Goal: Information Seeking & Learning: Learn about a topic

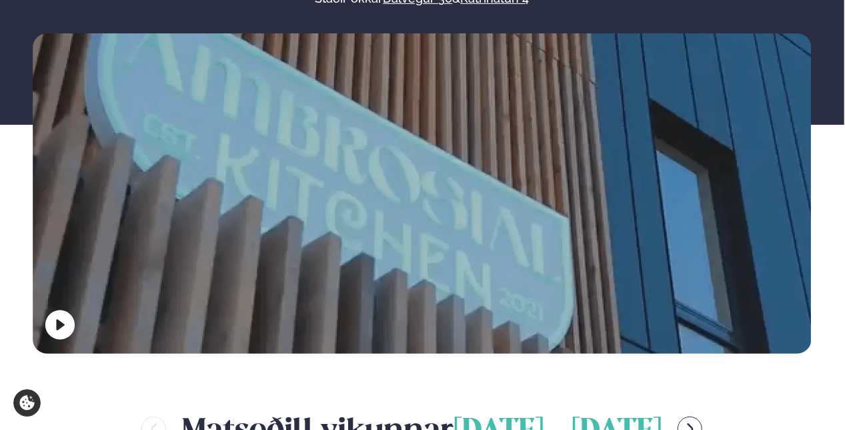
scroll to position [598, 0]
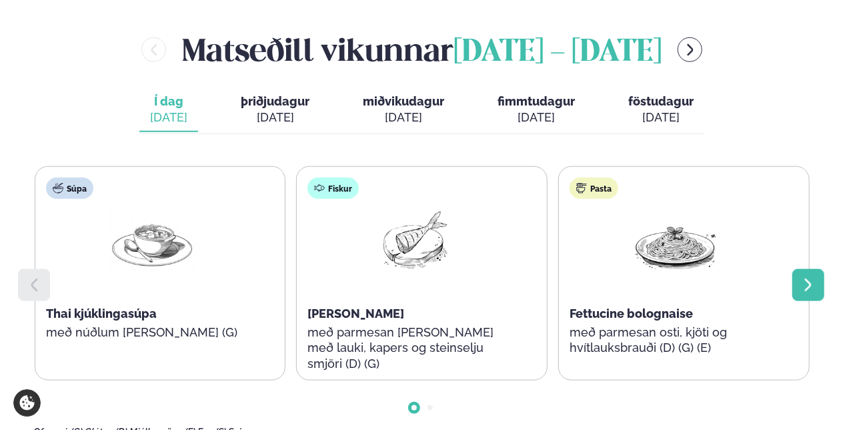
click at [810, 269] on div at bounding box center [808, 285] width 32 height 32
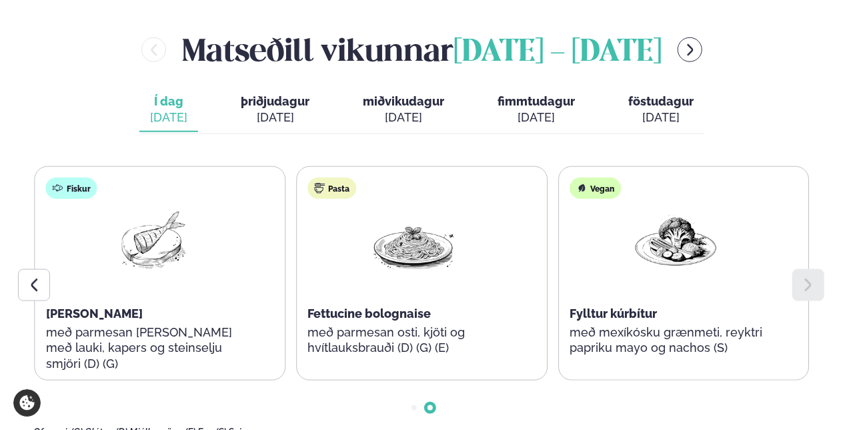
click at [810, 269] on div at bounding box center [808, 285] width 32 height 32
click at [40, 277] on icon at bounding box center [34, 285] width 16 height 16
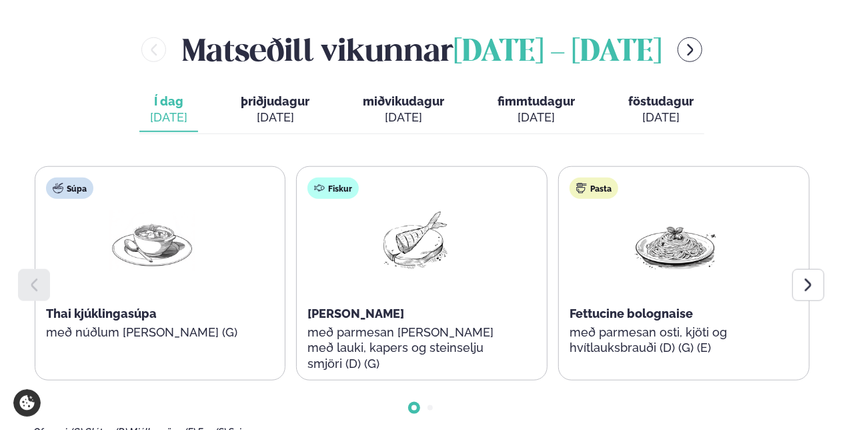
click at [40, 277] on icon at bounding box center [34, 285] width 16 height 16
click at [818, 269] on div at bounding box center [808, 285] width 32 height 32
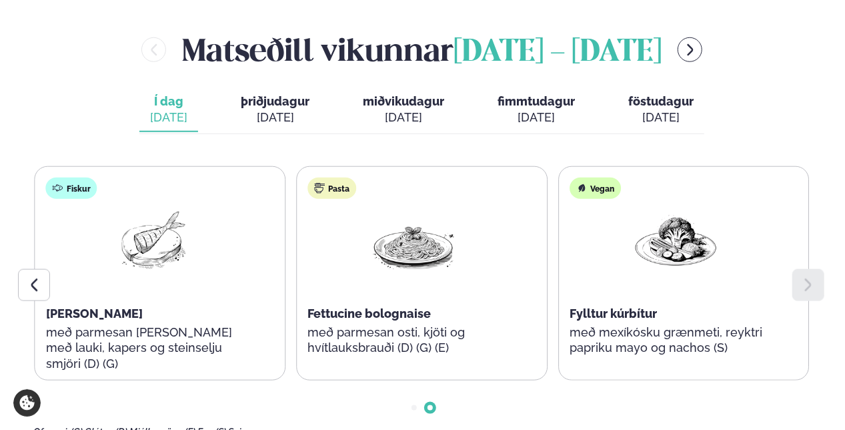
drag, startPoint x: 517, startPoint y: 63, endPoint x: 269, endPoint y: 52, distance: 247.7
click at [269, 88] on div "Í dag Í d. [DATE] þriðjudagur þri. [DATE] miðvikudagur mið. [DATE] fimmtudagur …" at bounding box center [421, 111] width 565 height 46
click at [269, 88] on button "þriðjudagur þri. [DATE]" at bounding box center [275, 110] width 90 height 44
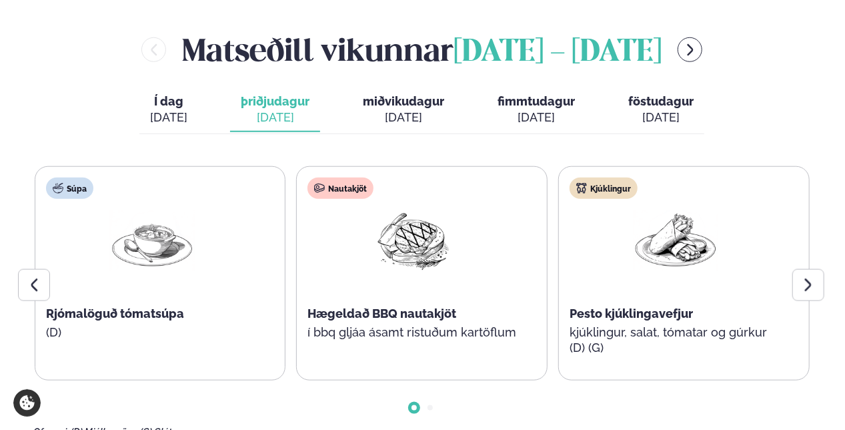
click at [402, 109] on div "[DATE]" at bounding box center [403, 117] width 81 height 16
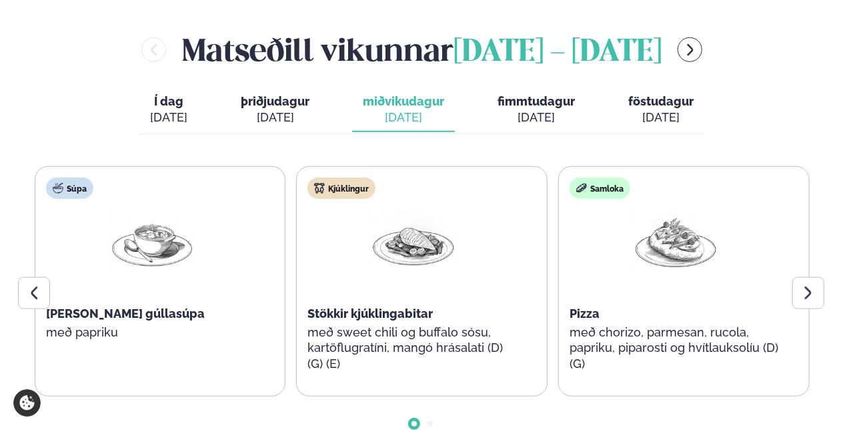
click at [530, 109] on div "[DATE]" at bounding box center [536, 117] width 77 height 16
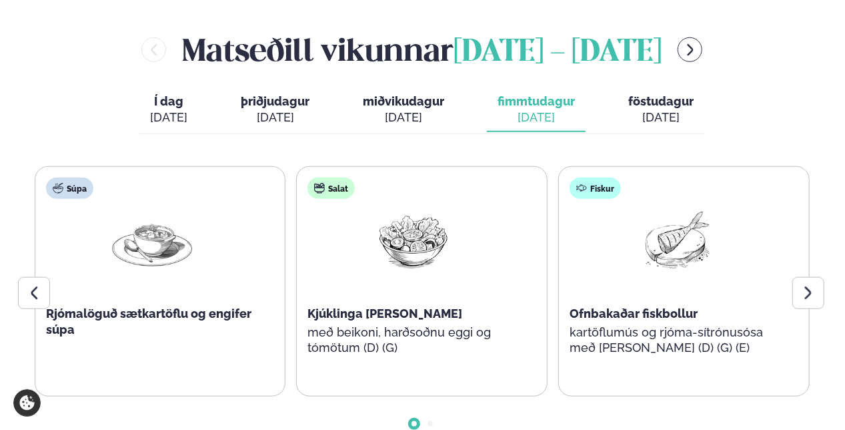
click at [654, 88] on button "föstudagur fös. [DATE]" at bounding box center [661, 110] width 87 height 44
